Goal: Find specific page/section: Find specific page/section

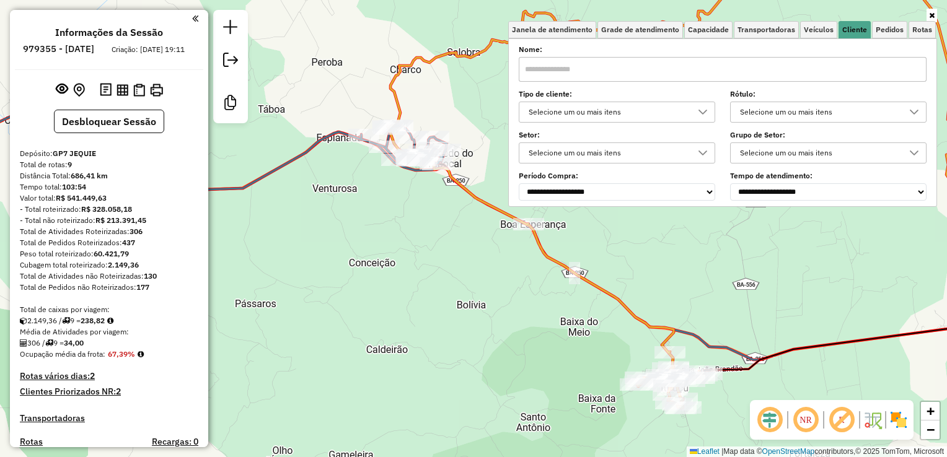
drag, startPoint x: 439, startPoint y: 231, endPoint x: 397, endPoint y: 262, distance: 52.5
click at [397, 262] on div "Janela de atendimento Grade de atendimento Capacidade Transportadoras Veículos …" at bounding box center [473, 228] width 947 height 457
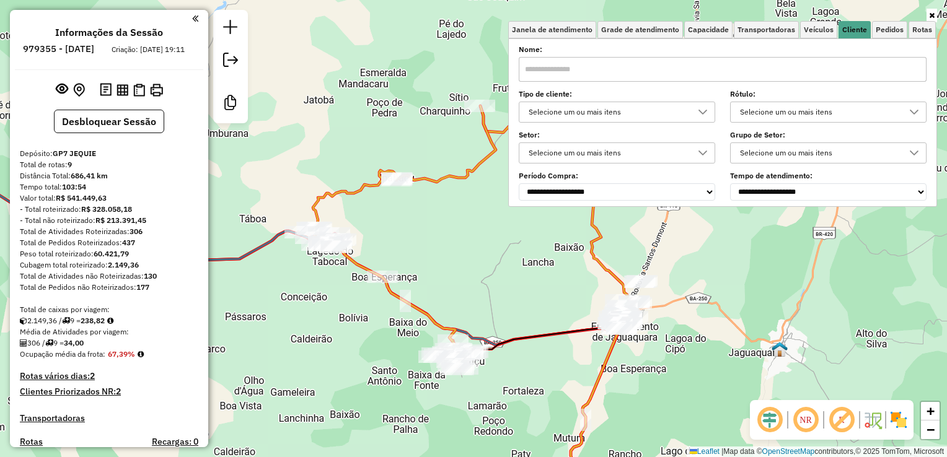
drag, startPoint x: 472, startPoint y: 216, endPoint x: 404, endPoint y: 245, distance: 74.1
click at [407, 249] on div "Janela de atendimento Grade de atendimento Capacidade Transportadoras Veículos …" at bounding box center [473, 228] width 947 height 457
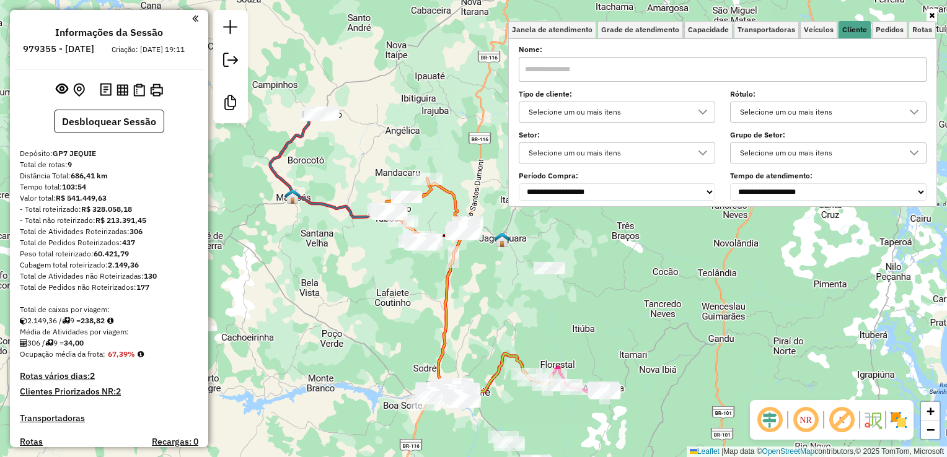
drag, startPoint x: 376, startPoint y: 298, endPoint x: 389, endPoint y: 238, distance: 61.6
click at [389, 242] on div "Janela de atendimento Grade de atendimento Capacidade Transportadoras Veículos …" at bounding box center [473, 228] width 947 height 457
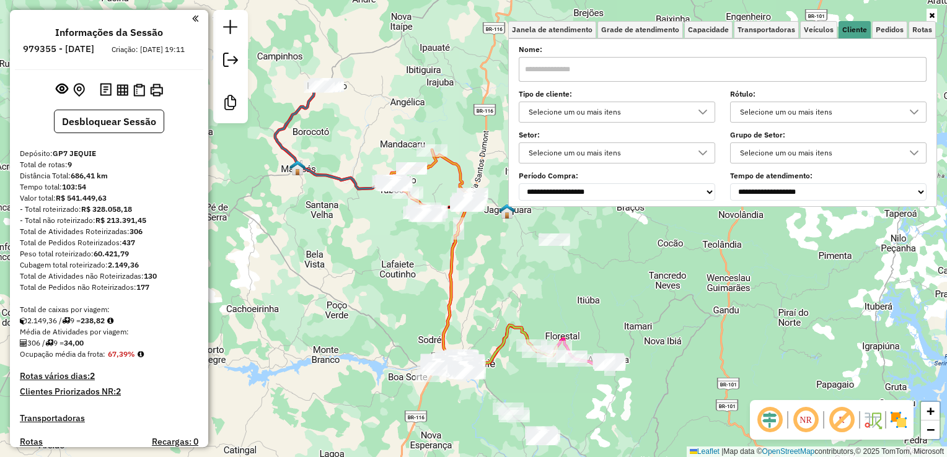
drag, startPoint x: 433, startPoint y: 284, endPoint x: 419, endPoint y: 273, distance: 17.6
click at [421, 275] on div "Janela de atendimento Grade de atendimento Capacidade Transportadoras Veículos …" at bounding box center [473, 228] width 947 height 457
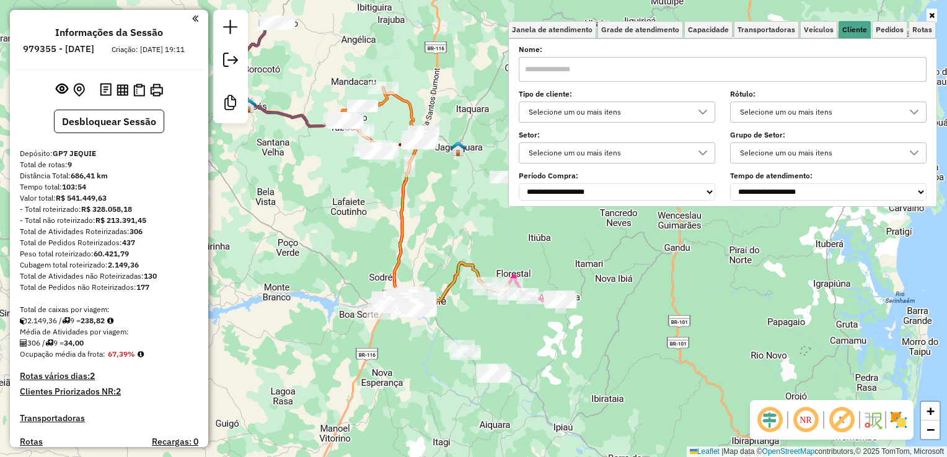
drag, startPoint x: 364, startPoint y: 282, endPoint x: 391, endPoint y: 245, distance: 45.3
click at [390, 246] on div "Janela de atendimento Grade de atendimento Capacidade Transportadoras Veículos …" at bounding box center [473, 228] width 947 height 457
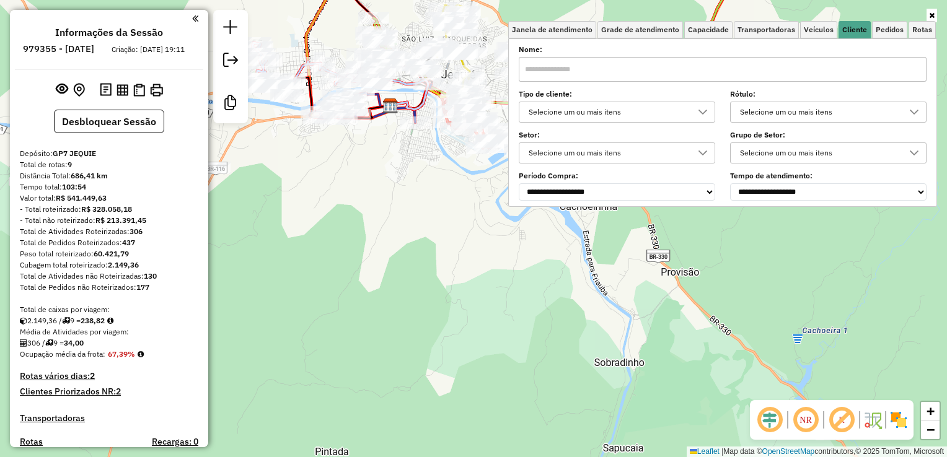
drag, startPoint x: 457, startPoint y: 302, endPoint x: 459, endPoint y: 348, distance: 45.3
click at [460, 353] on div "Janela de atendimento Grade de atendimento Capacidade Transportadoras Veículos …" at bounding box center [473, 228] width 947 height 457
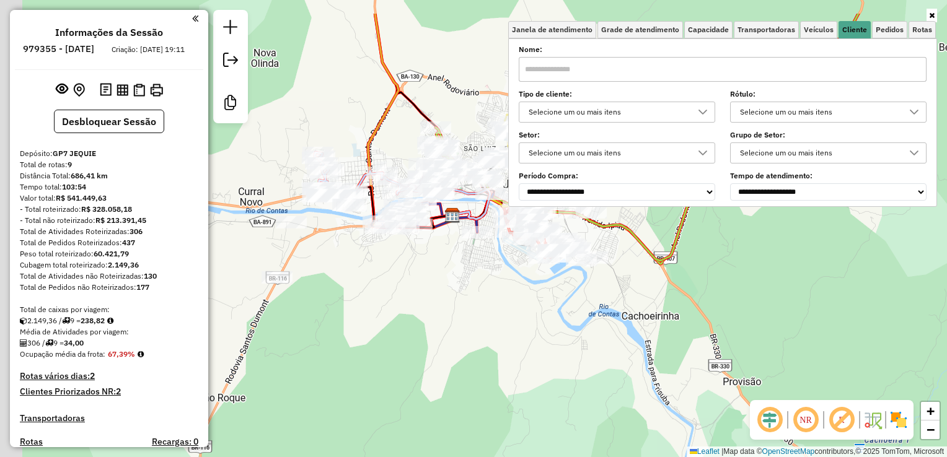
drag, startPoint x: 402, startPoint y: 224, endPoint x: 469, endPoint y: 278, distance: 85.5
click at [464, 279] on div "Janela de atendimento Grade de atendimento Capacidade Transportadoras Veículos …" at bounding box center [473, 228] width 947 height 457
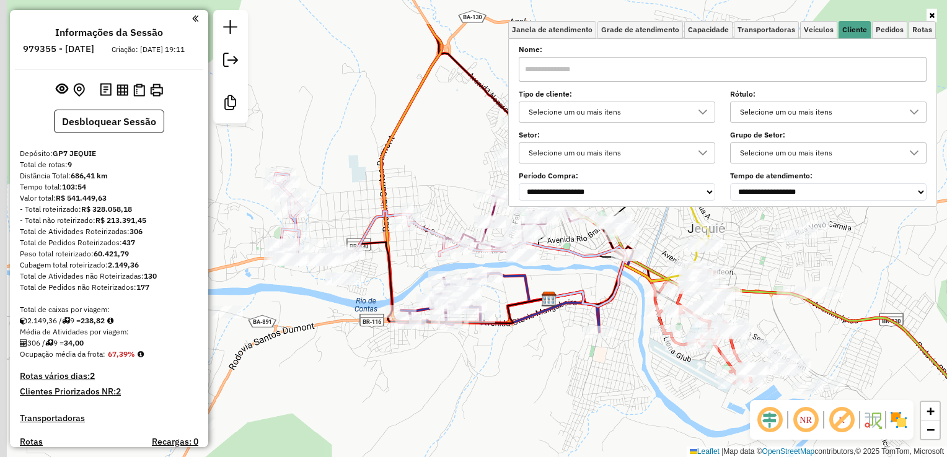
drag, startPoint x: 439, startPoint y: 318, endPoint x: 506, endPoint y: 349, distance: 73.2
click at [506, 353] on div "Janela de atendimento Grade de atendimento Capacidade Transportadoras Veículos …" at bounding box center [473, 228] width 947 height 457
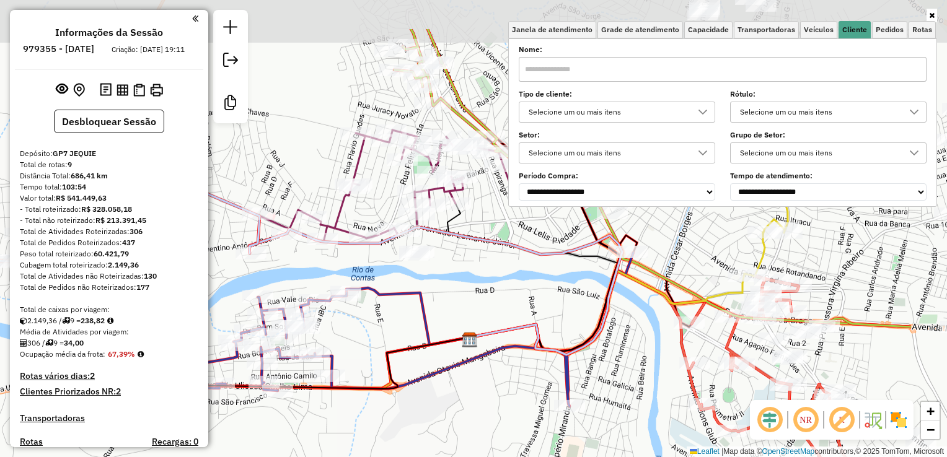
drag, startPoint x: 491, startPoint y: 343, endPoint x: 350, endPoint y: 410, distance: 155.8
click at [348, 417] on div "Janela de atendimento Grade de atendimento Capacidade Transportadoras Veículos …" at bounding box center [473, 228] width 947 height 457
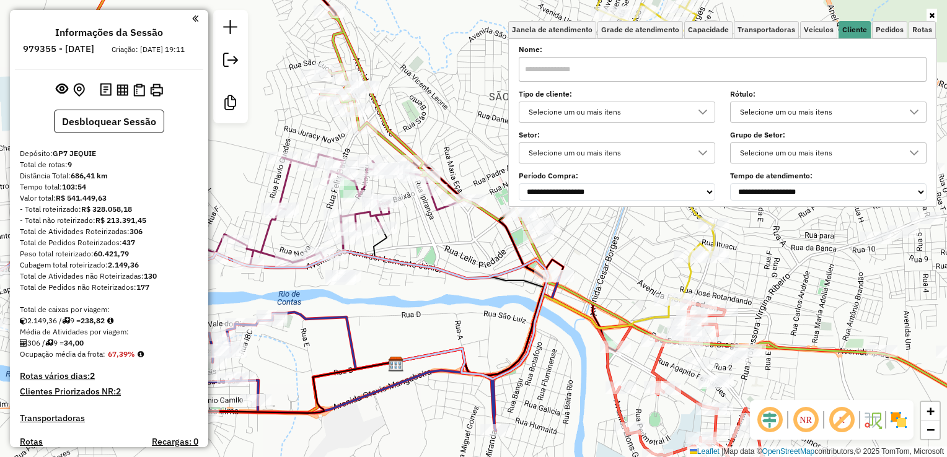
drag, startPoint x: 463, startPoint y: 319, endPoint x: 486, endPoint y: 286, distance: 40.6
click at [483, 289] on div "Janela de atendimento Grade de atendimento Capacidade Transportadoras Veículos …" at bounding box center [473, 228] width 947 height 457
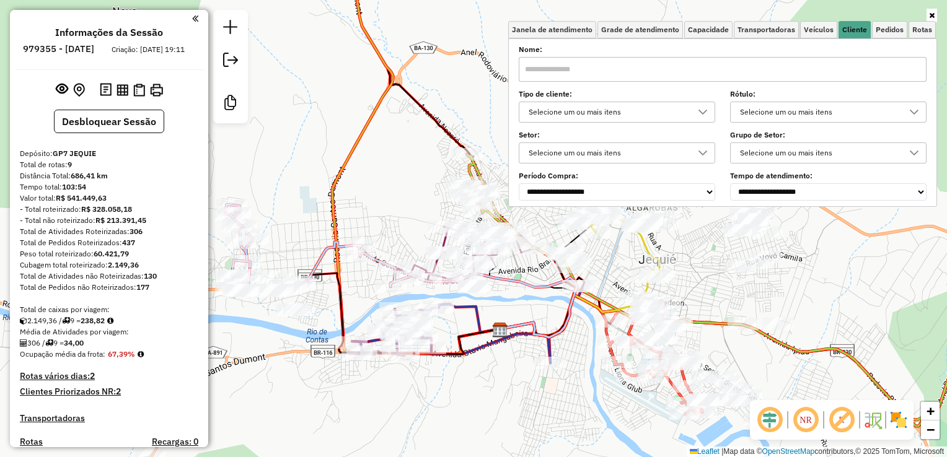
drag, startPoint x: 429, startPoint y: 289, endPoint x: 485, endPoint y: 301, distance: 57.6
click at [485, 301] on div "Janela de atendimento Grade de atendimento Capacidade Transportadoras Veículos …" at bounding box center [473, 228] width 947 height 457
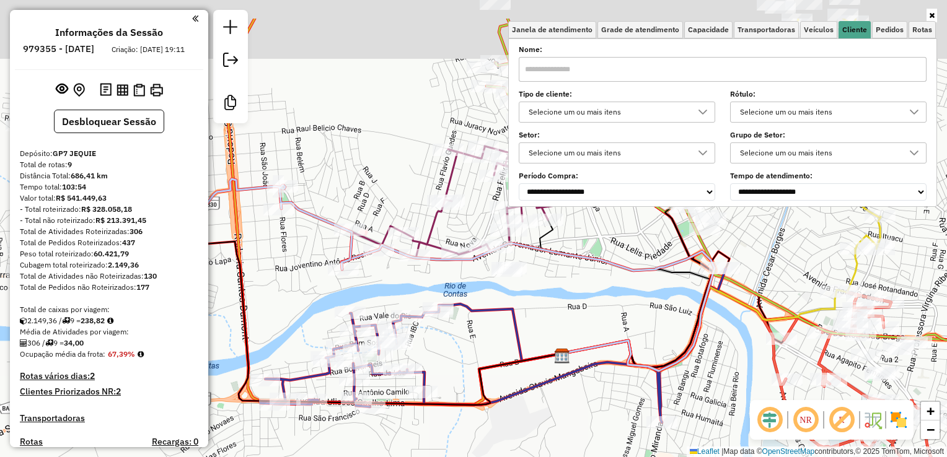
drag, startPoint x: 470, startPoint y: 390, endPoint x: 541, endPoint y: 430, distance: 81.0
click at [548, 446] on div "Janela de atendimento Grade de atendimento Capacidade Transportadoras Veículos …" at bounding box center [473, 228] width 947 height 457
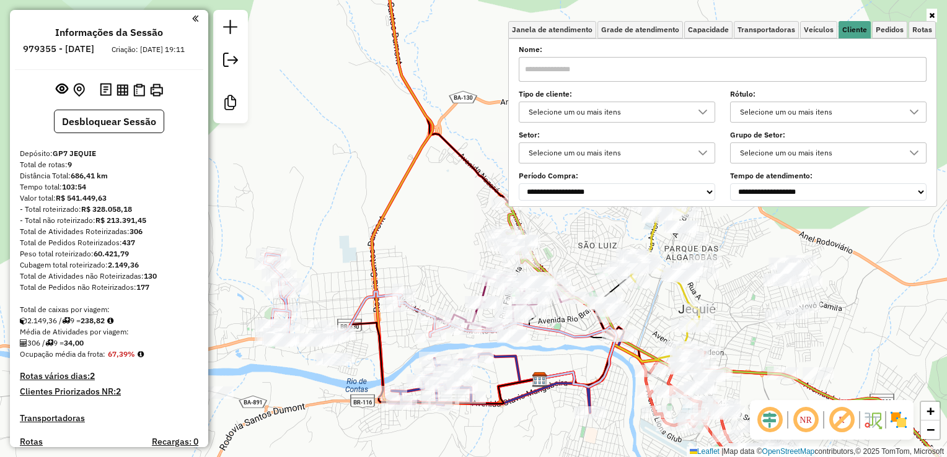
drag, startPoint x: 516, startPoint y: 437, endPoint x: 491, endPoint y: 404, distance: 41.5
click at [491, 405] on div "Janela de atendimento Grade de atendimento Capacidade Transportadoras Veículos …" at bounding box center [473, 228] width 947 height 457
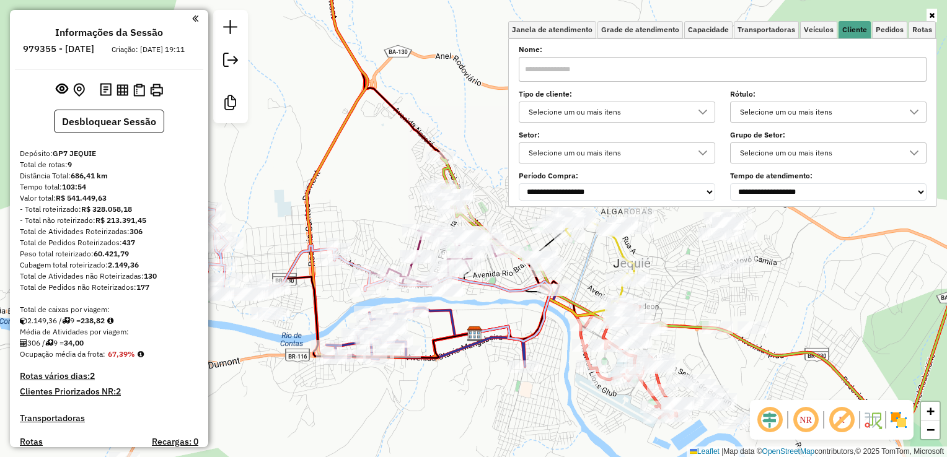
drag, startPoint x: 431, startPoint y: 395, endPoint x: 501, endPoint y: 412, distance: 71.3
click at [501, 412] on div "Janela de atendimento Grade de atendimento Capacidade Transportadoras Veículos …" at bounding box center [473, 228] width 947 height 457
